Goal: Task Accomplishment & Management: Manage account settings

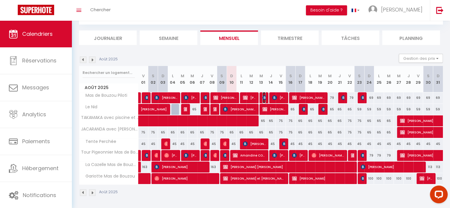
click at [266, 98] on img at bounding box center [265, 97] width 5 height 5
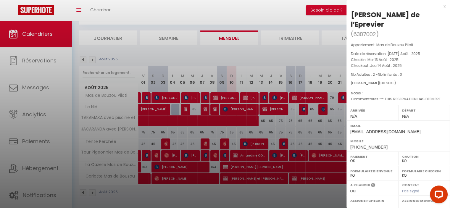
click at [274, 98] on div at bounding box center [225, 104] width 450 height 208
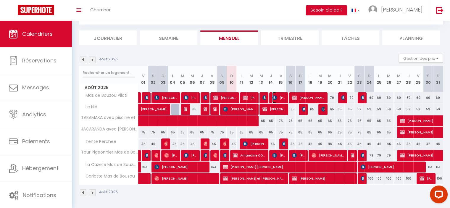
click at [274, 98] on img at bounding box center [274, 97] width 5 height 5
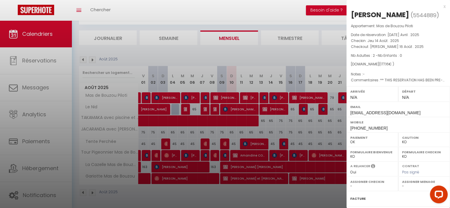
click at [274, 98] on div at bounding box center [225, 104] width 450 height 208
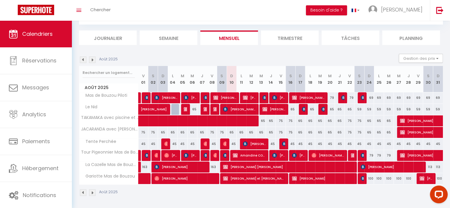
click at [306, 109] on div "65" at bounding box center [311, 109] width 10 height 11
type input "65"
type input "Lun 18 Août 2025"
type input "[DATE] Août 2025"
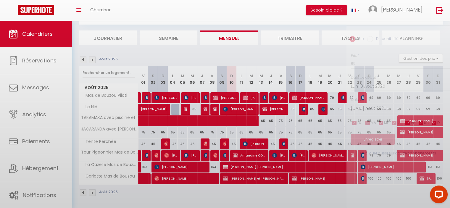
click at [306, 109] on div at bounding box center [225, 104] width 450 height 208
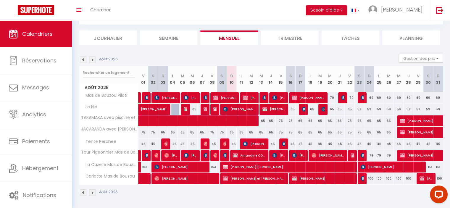
click at [306, 109] on div "65" at bounding box center [311, 109] width 10 height 11
type input "65"
type input "Lun 18 Août 2025"
type input "[DATE] Août 2025"
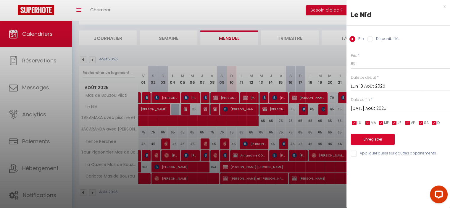
click at [306, 109] on div at bounding box center [225, 104] width 450 height 208
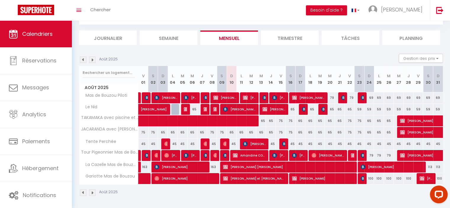
click at [306, 109] on div "65" at bounding box center [311, 109] width 10 height 11
type input "65"
type input "Lun 18 Août 2025"
type input "[DATE] Août 2025"
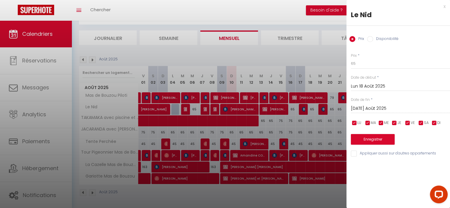
click at [311, 12] on div at bounding box center [225, 104] width 450 height 208
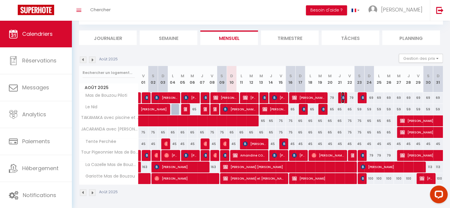
click at [342, 99] on img at bounding box center [343, 97] width 5 height 5
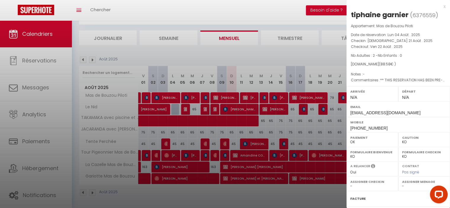
click at [318, 2] on div at bounding box center [225, 104] width 450 height 208
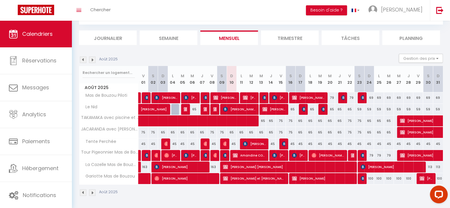
click at [365, 97] on div "69" at bounding box center [370, 97] width 10 height 11
type input "69"
type input "Dim 24 Août 2025"
type input "Lun 25 Août 2025"
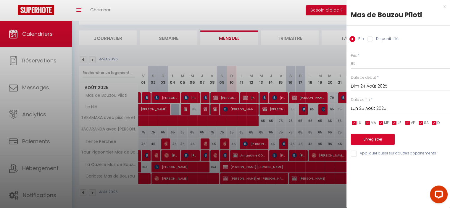
click at [341, 97] on div at bounding box center [225, 104] width 450 height 208
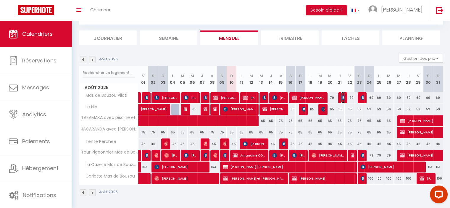
click at [341, 97] on img at bounding box center [343, 97] width 5 height 5
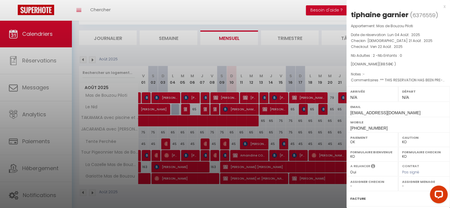
click at [311, 10] on div at bounding box center [225, 104] width 450 height 208
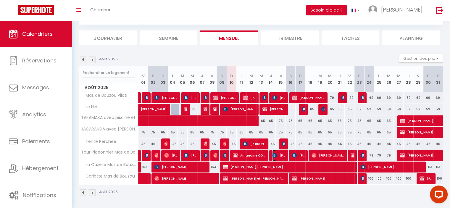
click at [278, 153] on span "[PERSON_NAME]" at bounding box center [278, 155] width 13 height 11
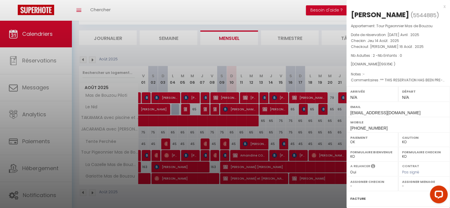
click at [297, 155] on div at bounding box center [225, 104] width 450 height 208
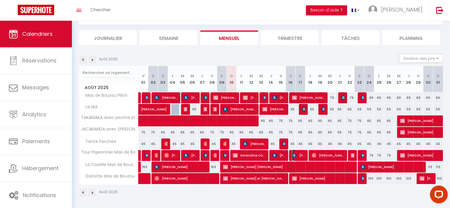
click at [297, 155] on span "[PERSON_NAME]" at bounding box center [298, 155] width 13 height 11
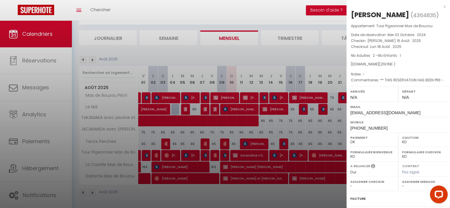
click at [305, 5] on div at bounding box center [225, 104] width 450 height 208
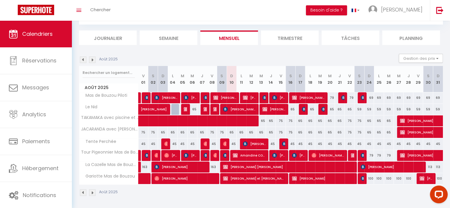
drag, startPoint x: 362, startPoint y: 153, endPoint x: 240, endPoint y: 59, distance: 154.2
click at [240, 59] on div "Août 2025 Gestion des prix Nb Nuits minimum Règles Disponibilité" at bounding box center [261, 60] width 364 height 12
click at [365, 178] on div "100" at bounding box center [370, 178] width 10 height 11
type input "100"
type input "Dim 24 Août 2025"
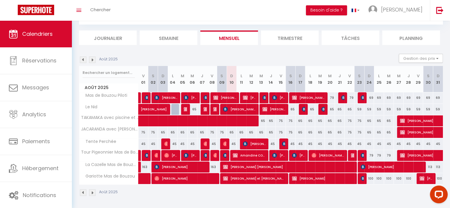
type input "Lun 25 Août 2025"
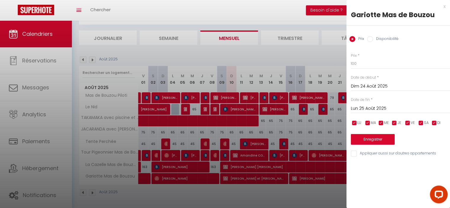
click at [301, 7] on div at bounding box center [225, 104] width 450 height 208
